Goal: Information Seeking & Learning: Learn about a topic

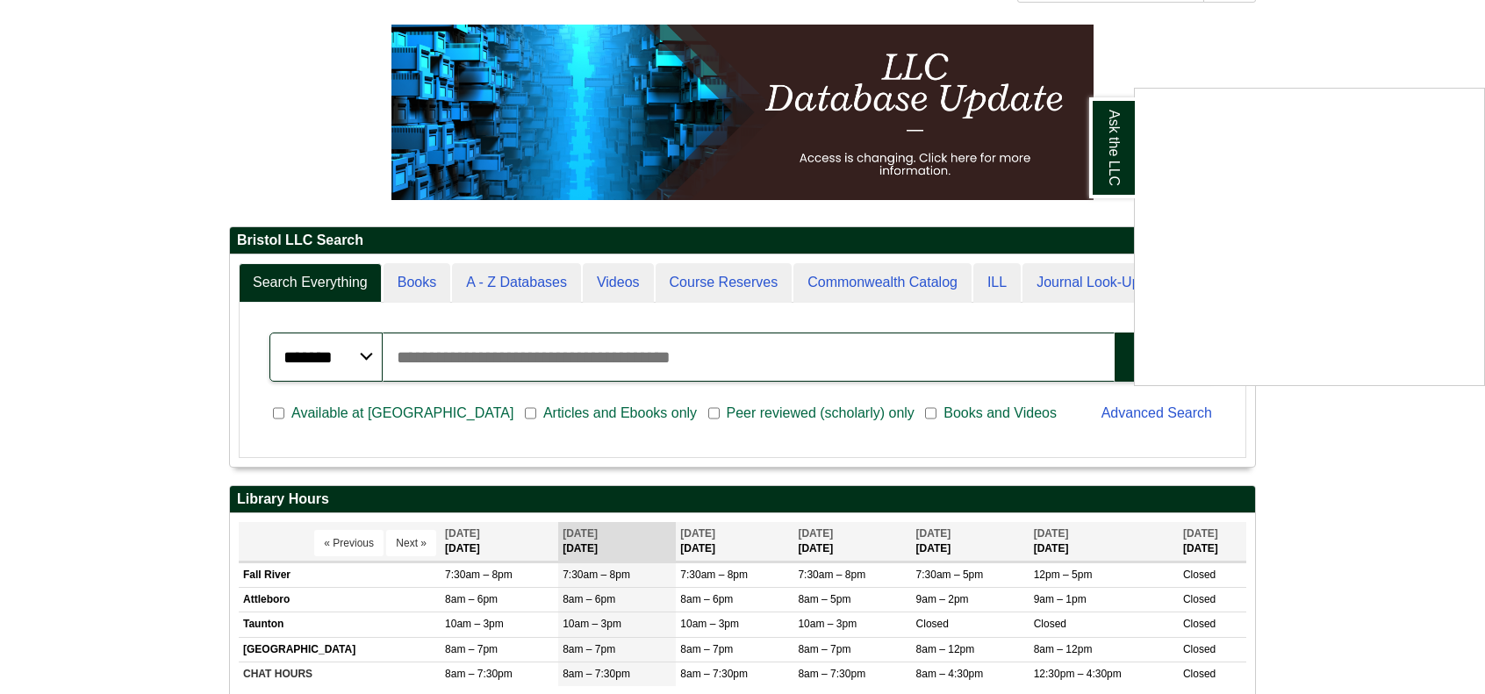
scroll to position [248, 0]
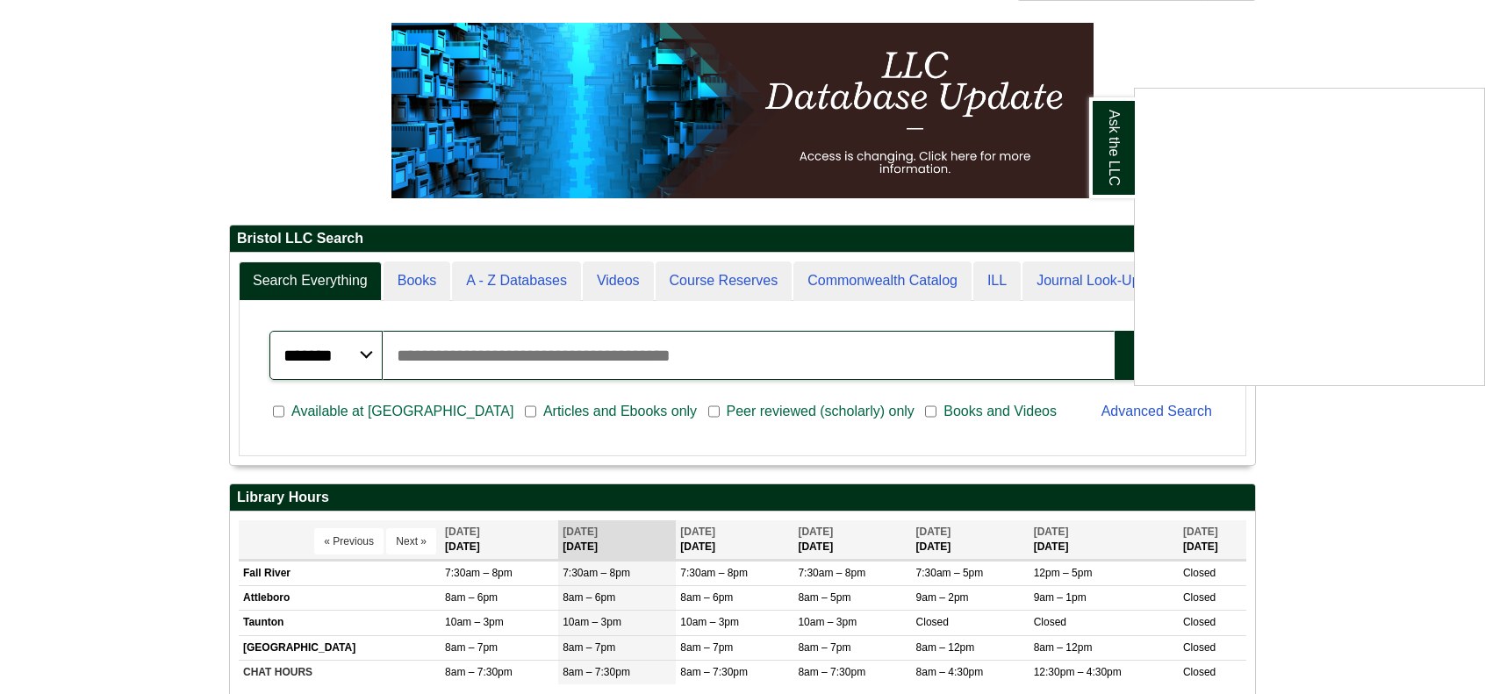
click at [418, 417] on div "Ask the LLC" at bounding box center [742, 347] width 1485 height 694
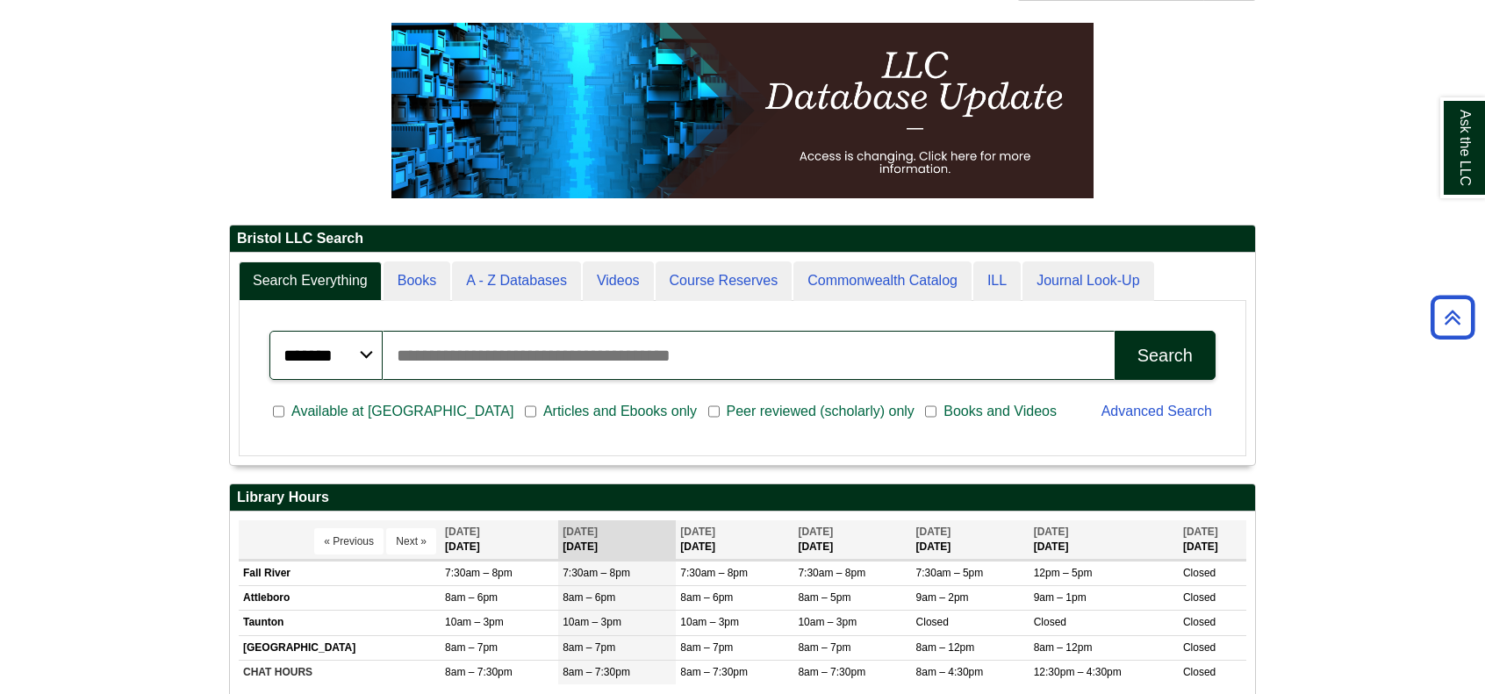
click at [736, 347] on input "Search articles, books, journals & more" at bounding box center [749, 355] width 732 height 49
type input "**********"
click at [1115, 331] on button "Search" at bounding box center [1165, 355] width 101 height 49
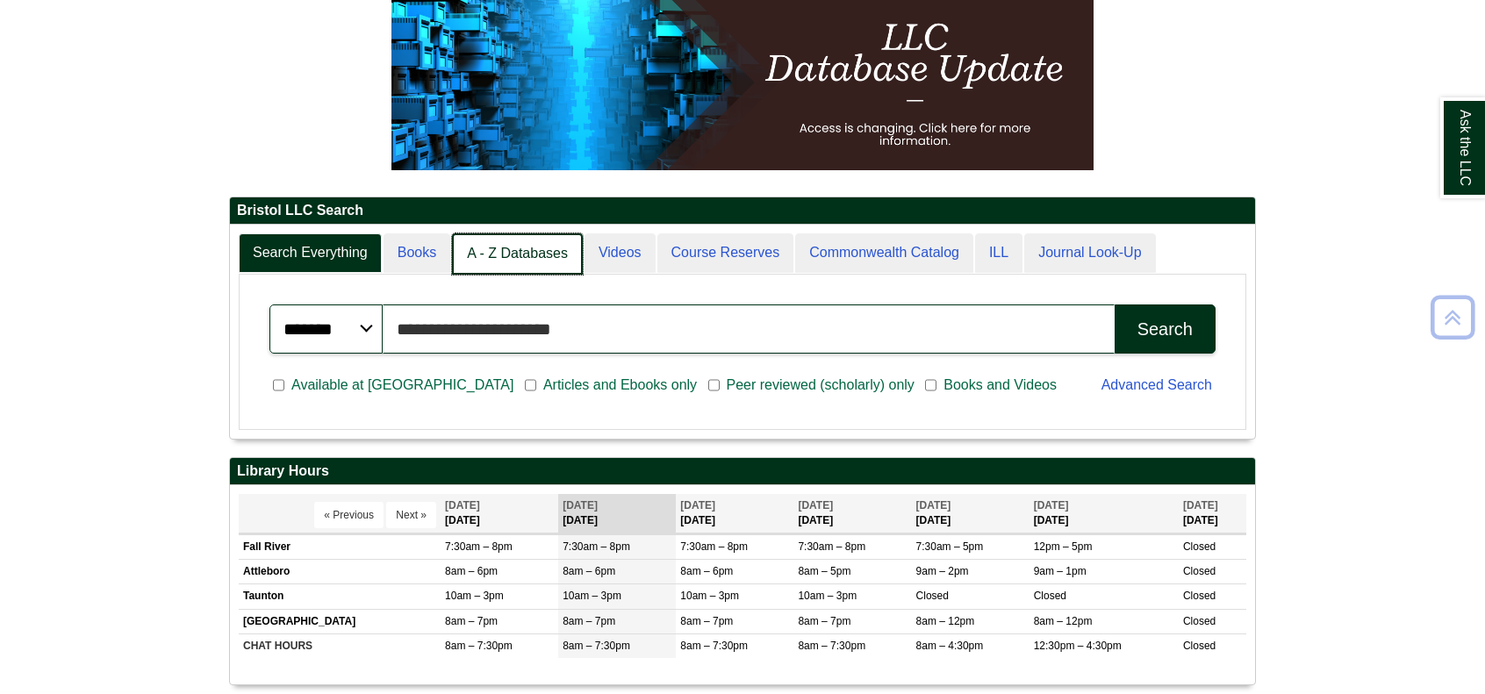
scroll to position [9, 8]
click at [536, 255] on link "A - Z Databases" at bounding box center [517, 253] width 131 height 41
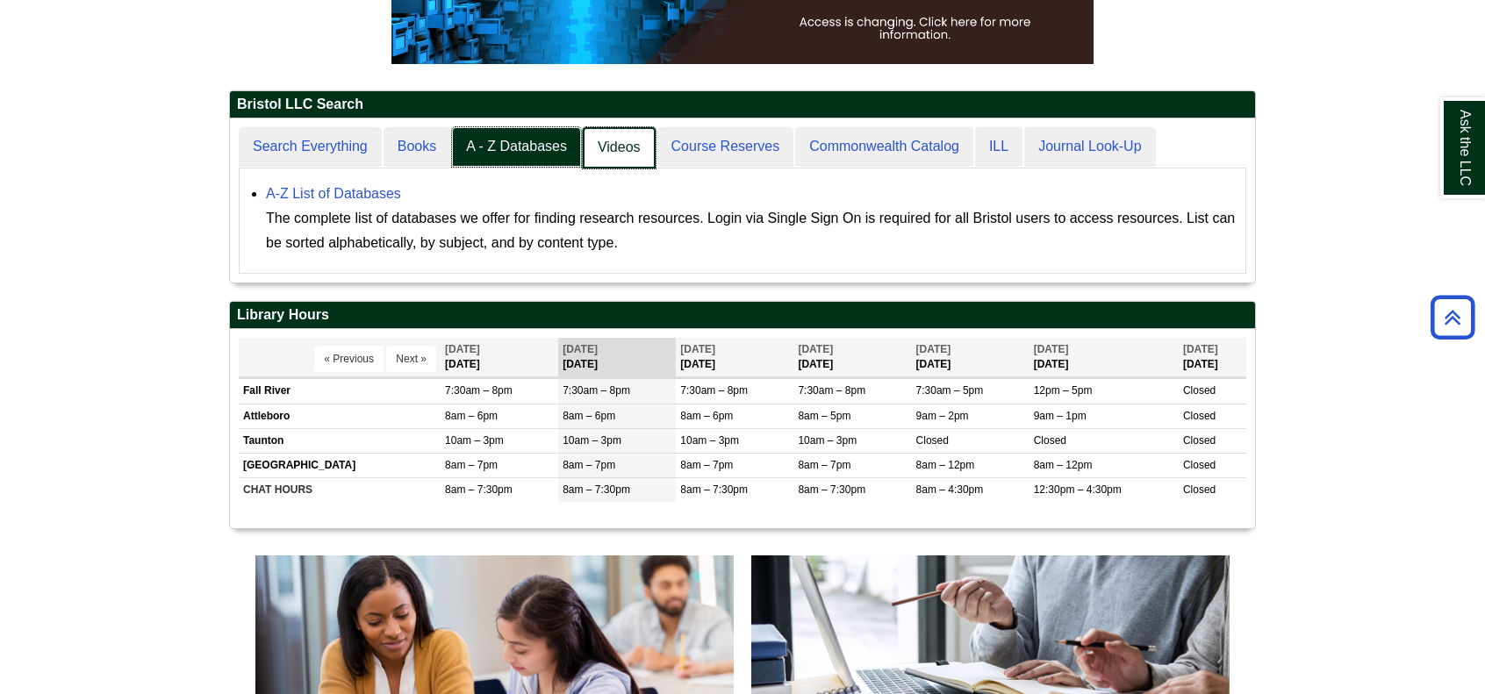
scroll to position [163, 1025]
click at [512, 157] on link "A - Z Databases" at bounding box center [517, 147] width 131 height 41
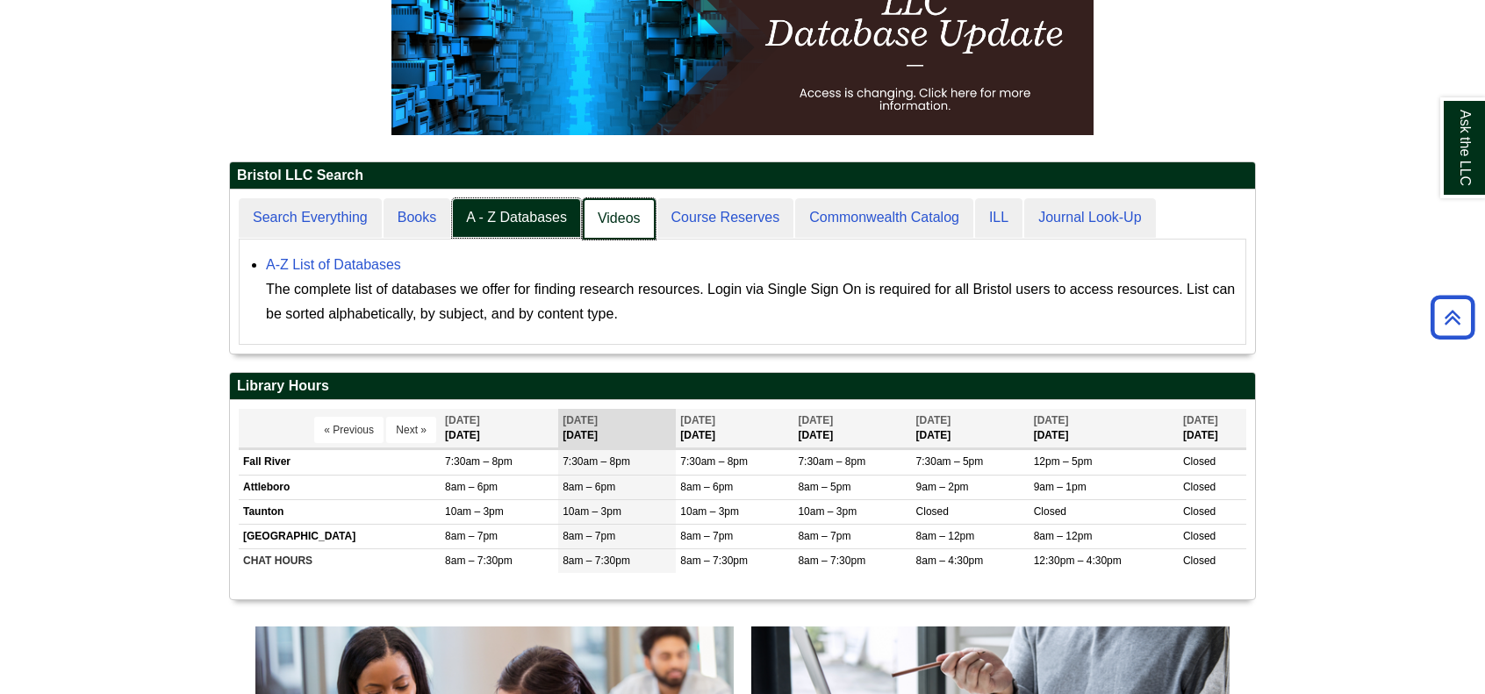
scroll to position [8, 8]
click at [489, 235] on link "A - Z Databases" at bounding box center [517, 218] width 131 height 41
click at [353, 212] on link "Search Everything" at bounding box center [311, 218] width 145 height 41
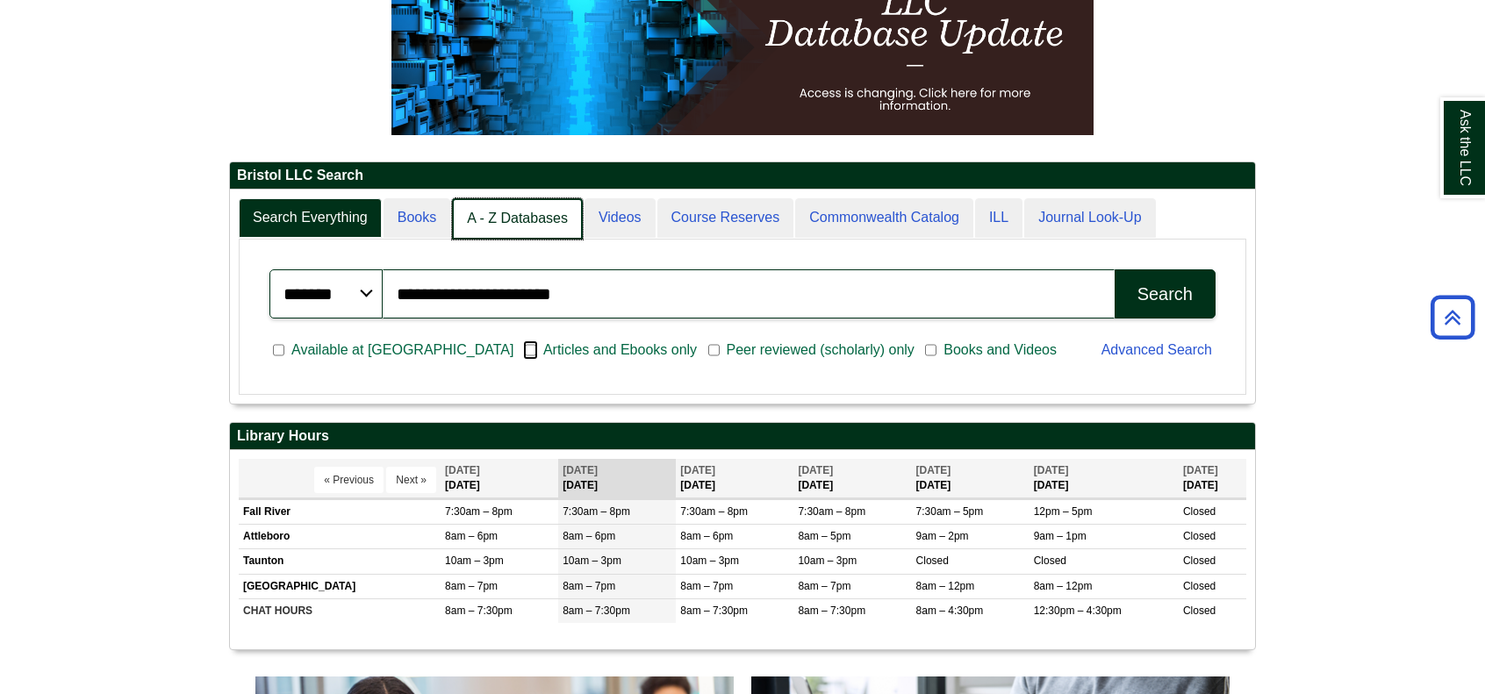
scroll to position [9, 8]
click at [551, 212] on link "A - Z Databases" at bounding box center [517, 218] width 131 height 41
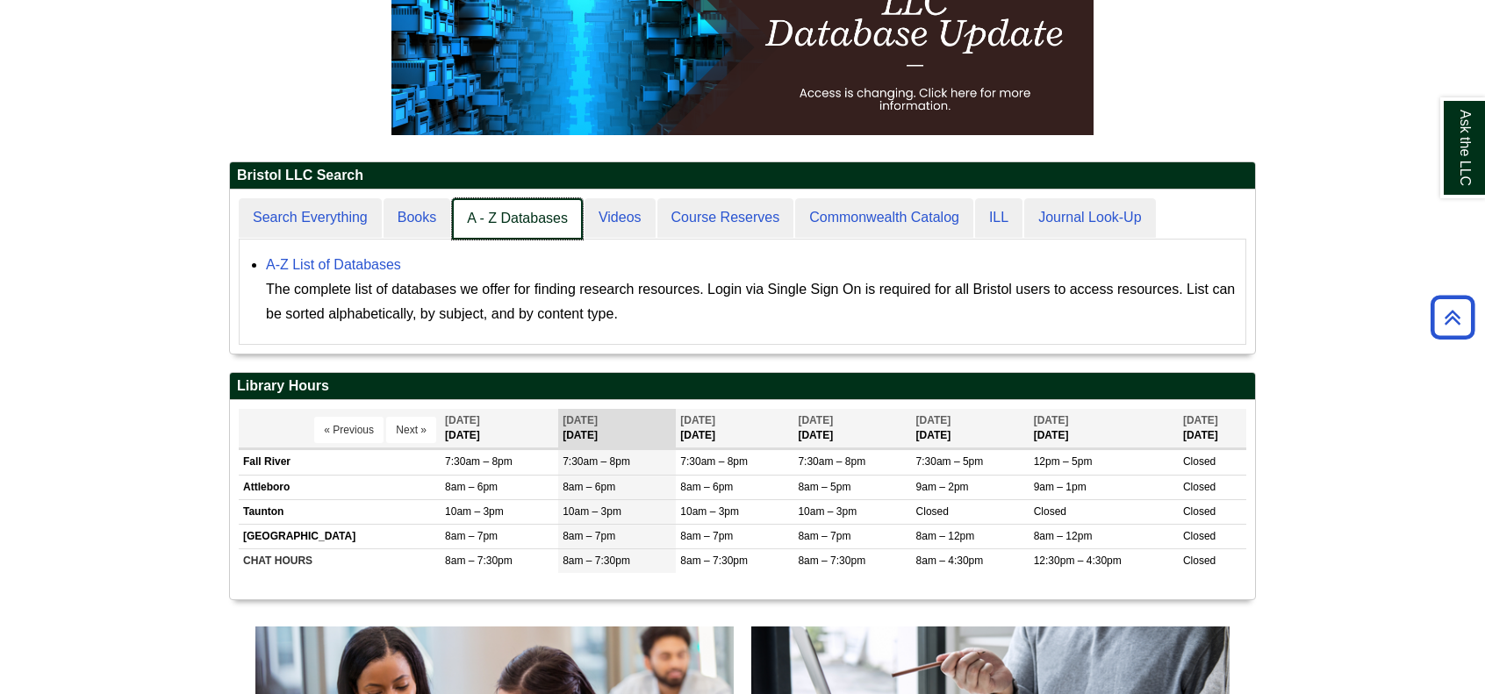
scroll to position [8, 8]
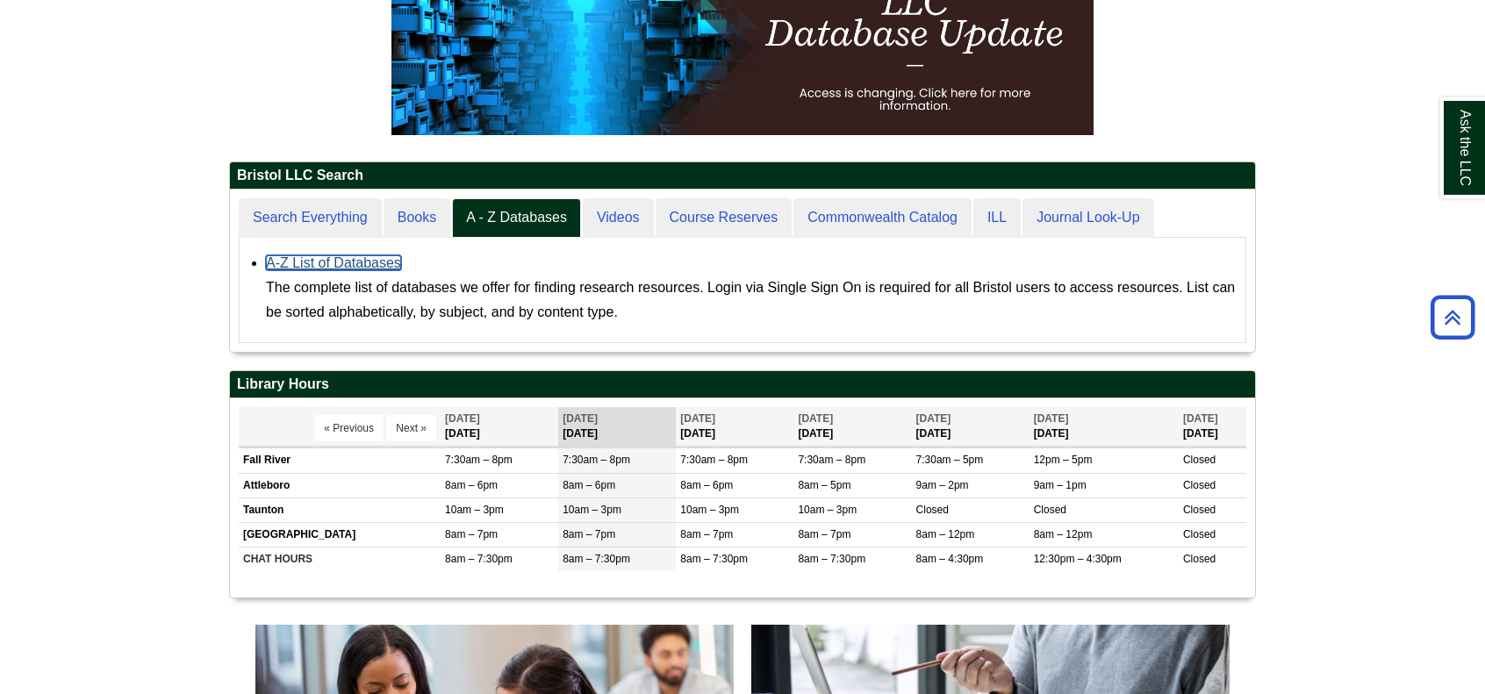
click at [315, 266] on link "A-Z List of Databases" at bounding box center [333, 262] width 135 height 15
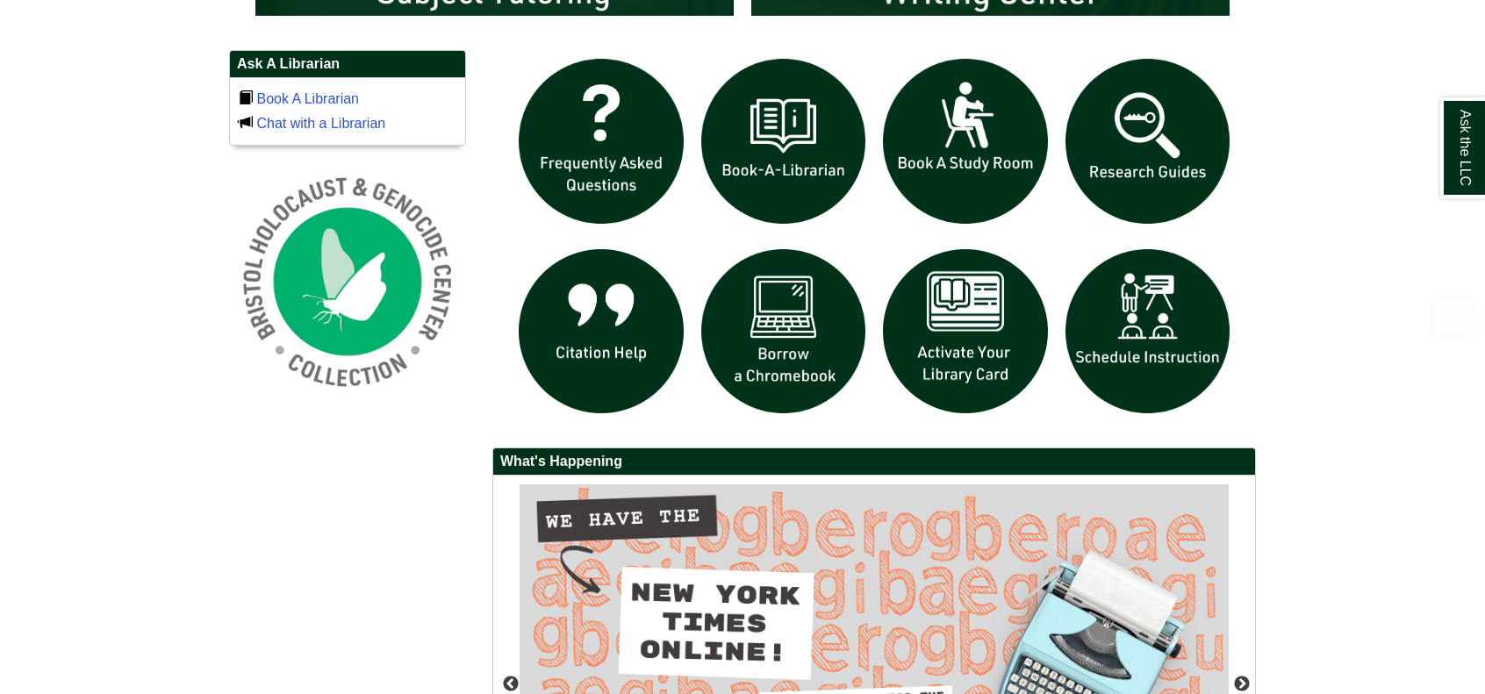
scroll to position [1170, 0]
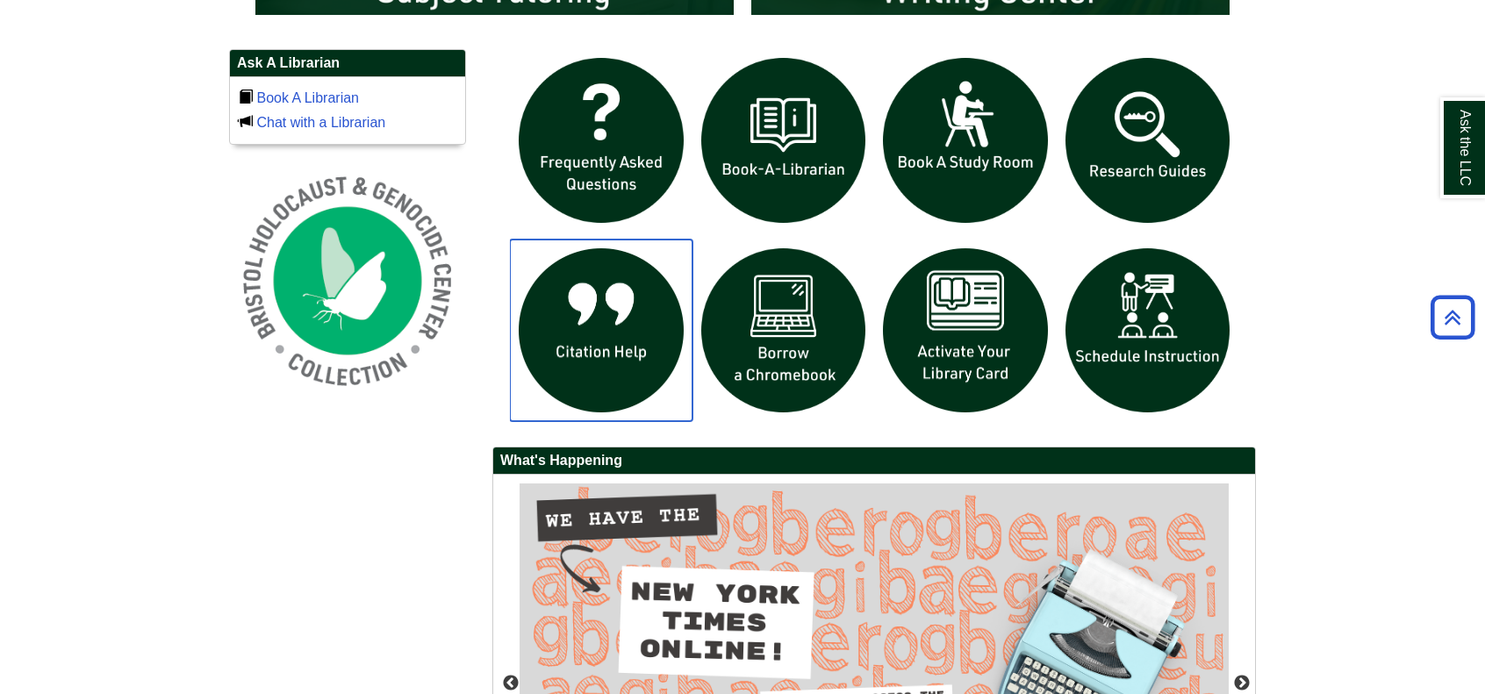
click at [607, 266] on img "slideshow" at bounding box center [601, 331] width 183 height 183
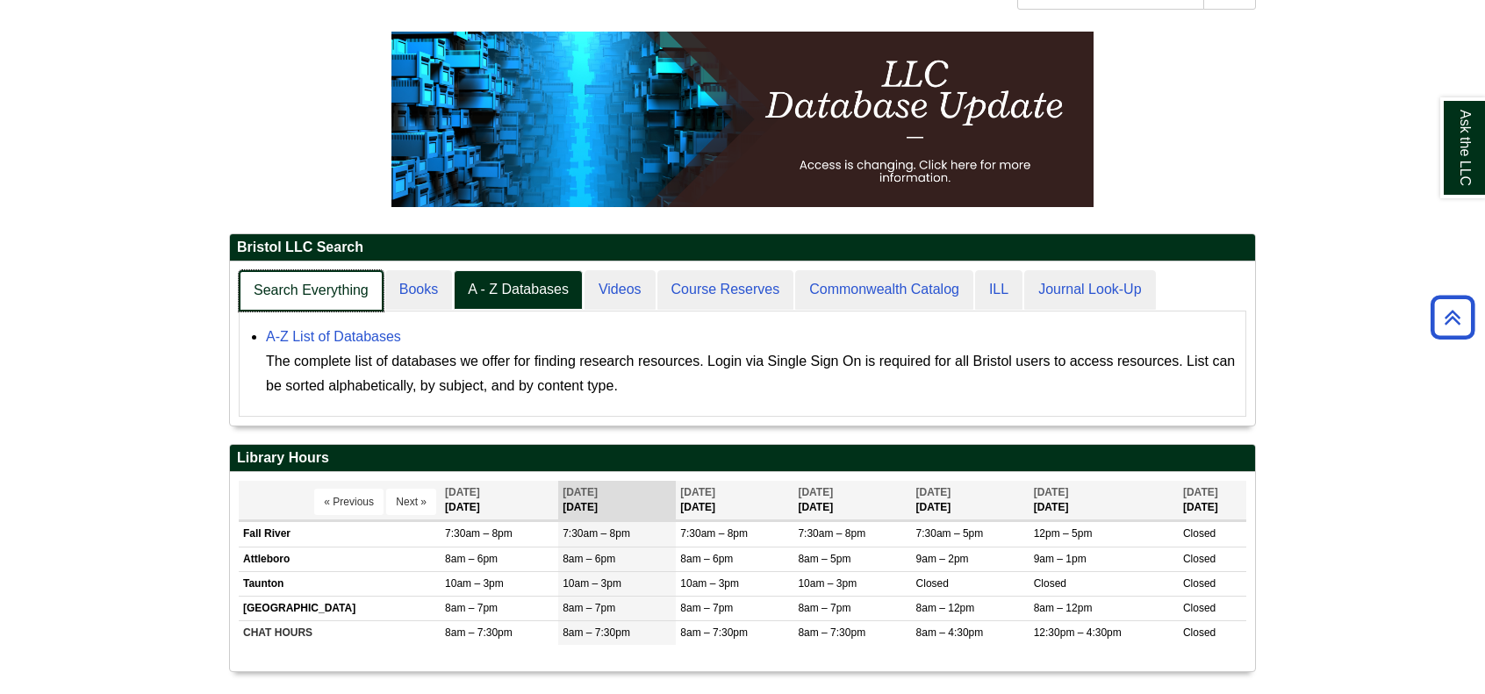
scroll to position [163, 1025]
click at [262, 288] on link "Search Everything" at bounding box center [311, 290] width 145 height 41
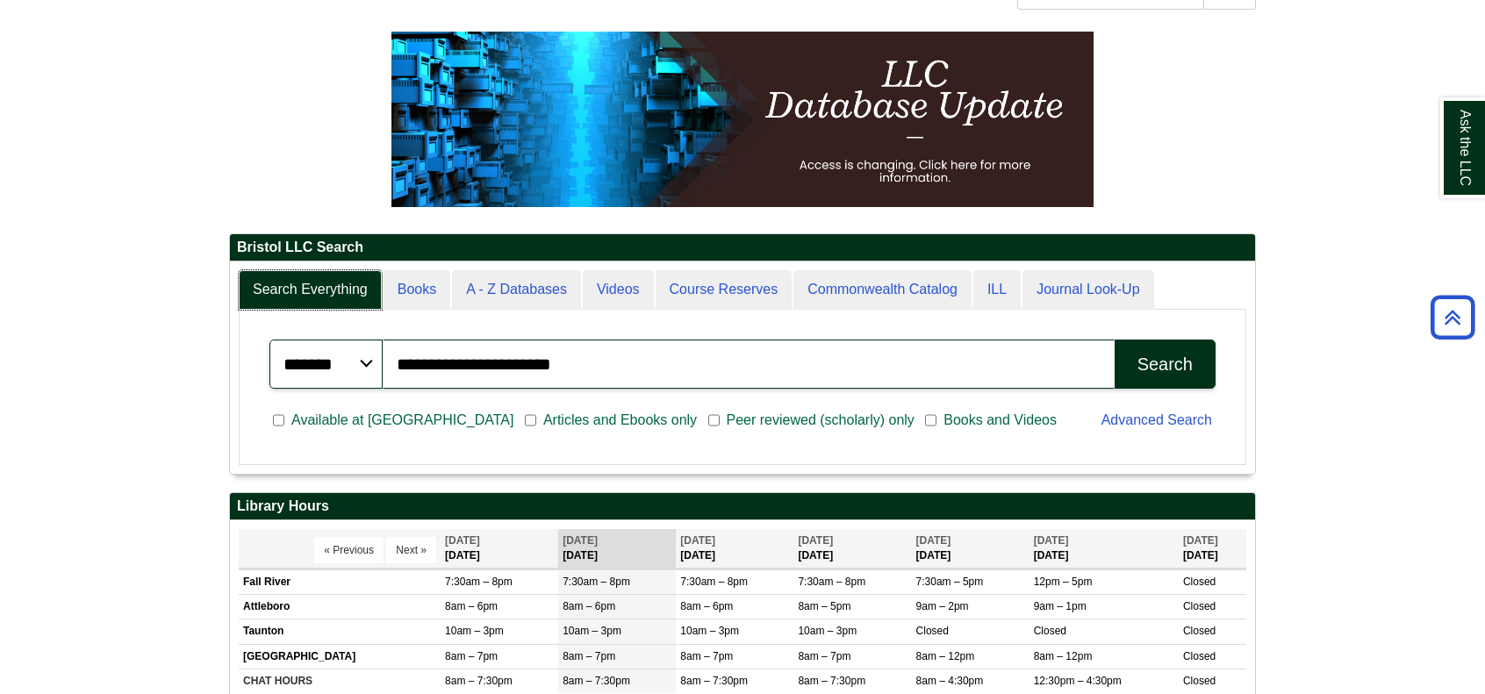
scroll to position [211, 1025]
drag, startPoint x: 616, startPoint y: 367, endPoint x: 376, endPoint y: 344, distance: 241.6
click at [376, 344] on div "**********" at bounding box center [742, 364] width 946 height 49
type input "**********"
click at [1115, 340] on button "Search" at bounding box center [1165, 364] width 101 height 49
